Goal: Information Seeking & Learning: Find specific fact

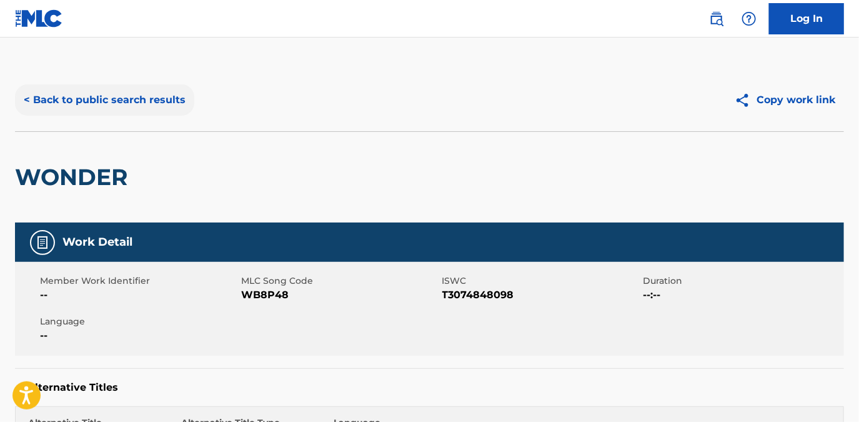
click at [137, 94] on button "< Back to public search results" at bounding box center [104, 99] width 179 height 31
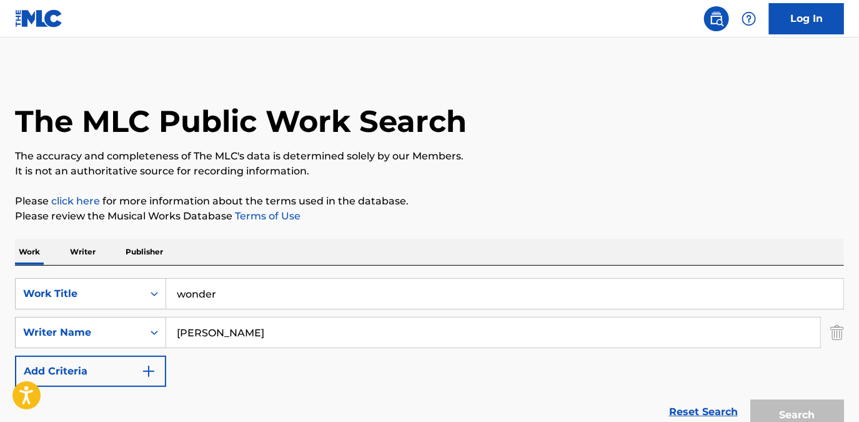
scroll to position [162, 0]
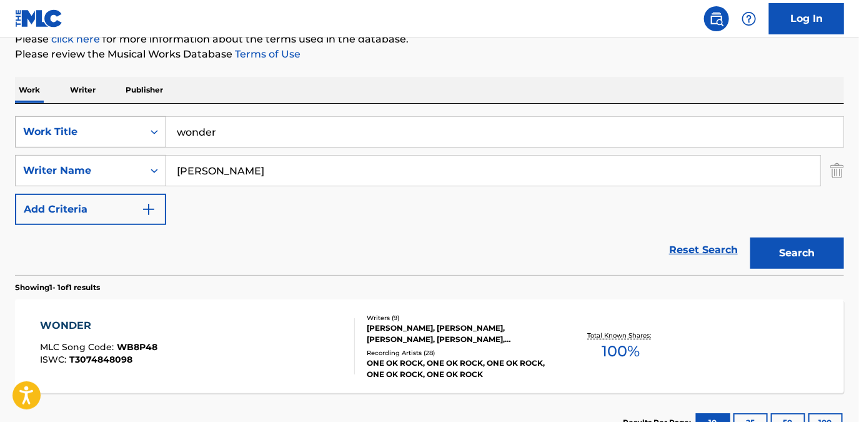
drag, startPoint x: 259, startPoint y: 136, endPoint x: 113, endPoint y: 132, distance: 145.6
click at [113, 132] on div "SearchWithCriteriad1fadc06-7fda-4894-9e1c-8af2d8ffea8f Work Title wonder" at bounding box center [429, 131] width 829 height 31
type input "september"
click at [750, 237] on button "Search" at bounding box center [797, 252] width 94 height 31
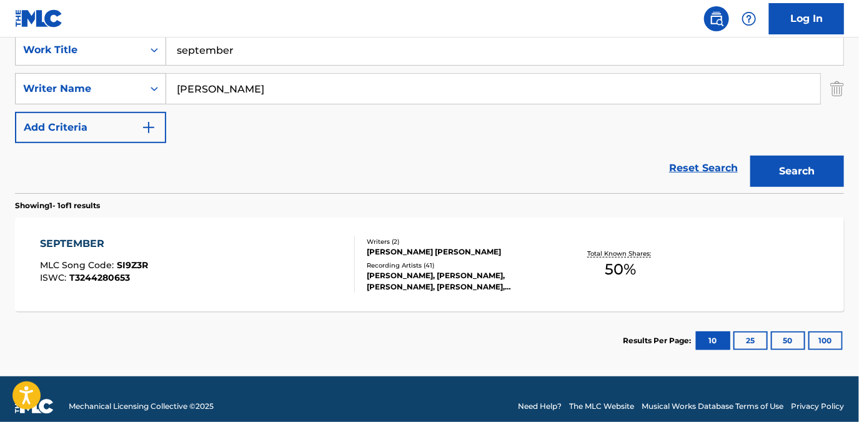
scroll to position [257, 0]
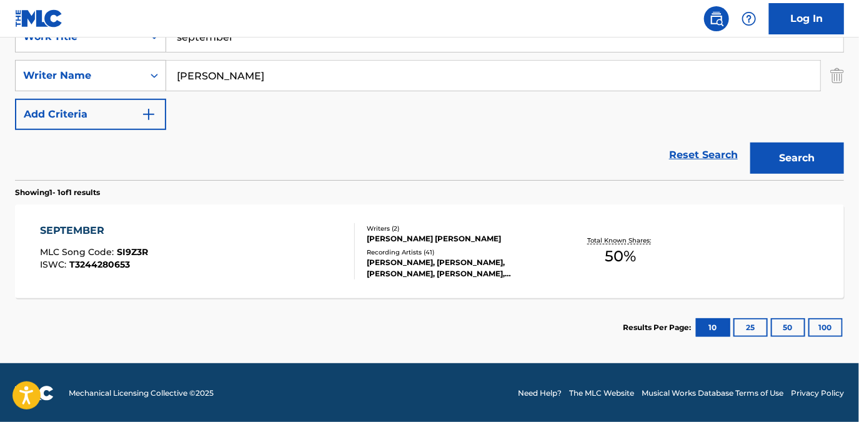
click at [276, 262] on div "SEPTEMBER MLC Song Code : SI9Z3R ISWC : T3244280653" at bounding box center [197, 251] width 315 height 56
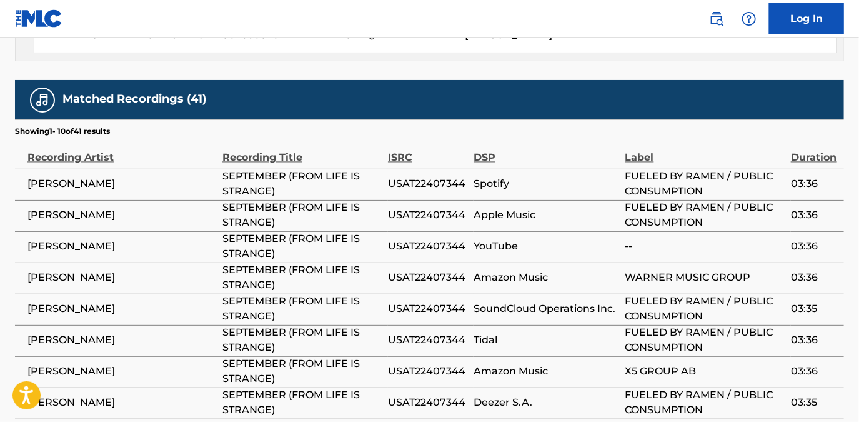
scroll to position [965, 0]
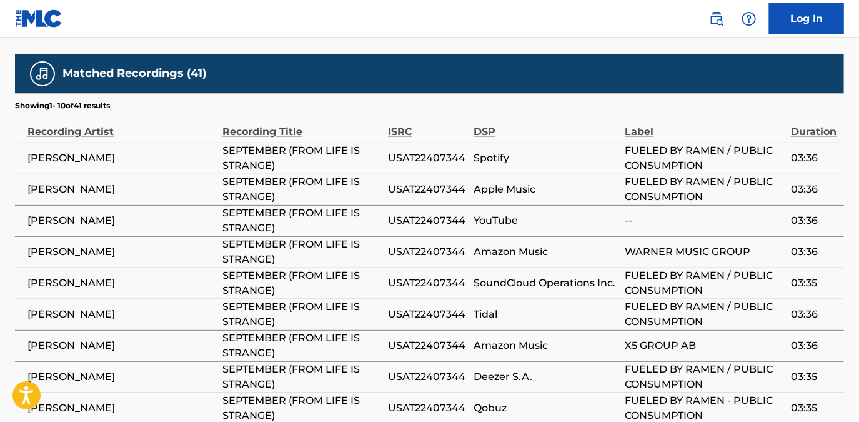
drag, startPoint x: 127, startPoint y: 179, endPoint x: 26, endPoint y: 179, distance: 101.8
click at [26, 174] on td "[PERSON_NAME]" at bounding box center [118, 157] width 207 height 31
copy span "[PERSON_NAME]"
